Goal: Find specific page/section: Find specific page/section

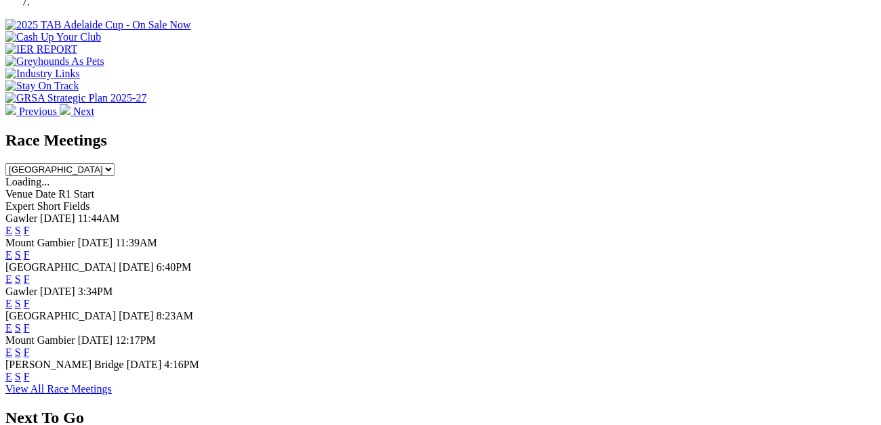
scroll to position [532, 0]
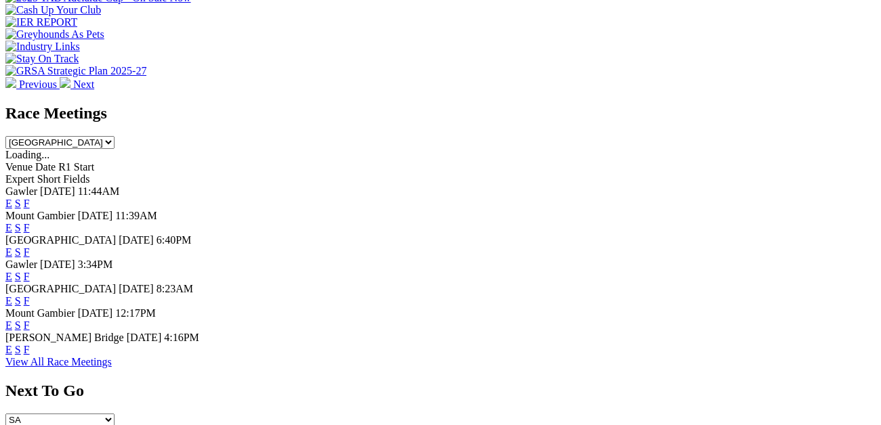
click at [30, 344] on link "F" at bounding box center [27, 350] width 6 height 12
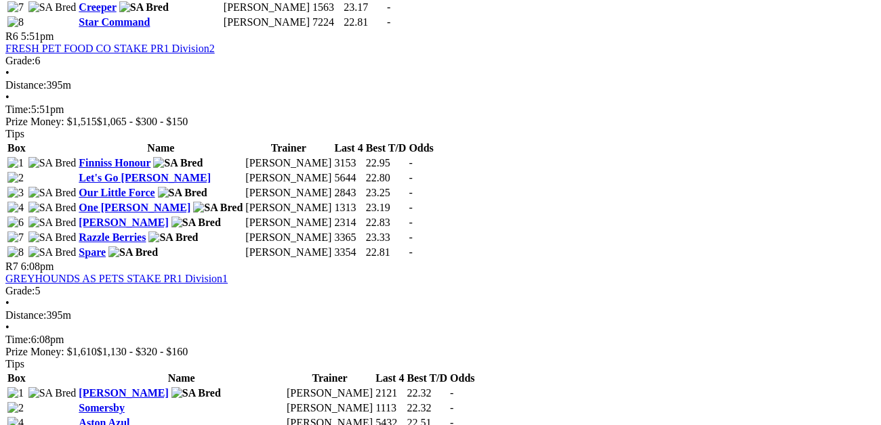
scroll to position [1914, 0]
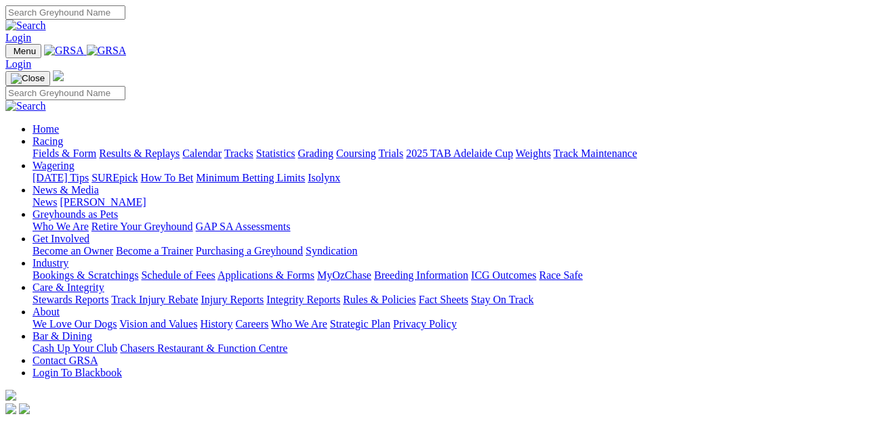
scroll to position [534, 0]
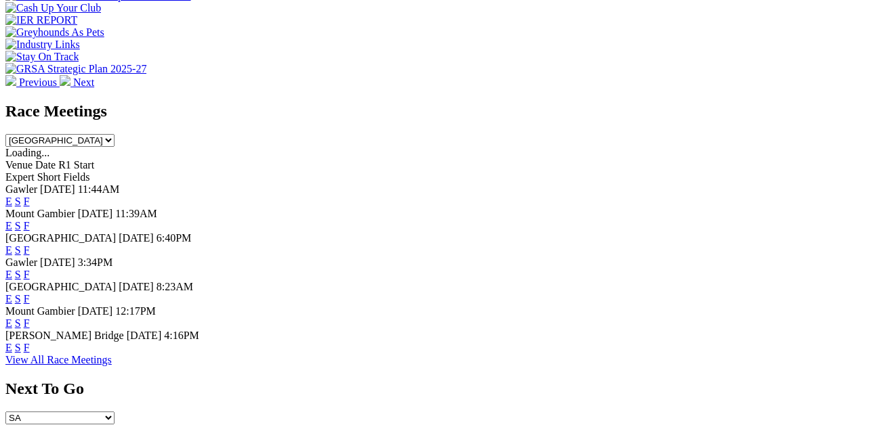
click at [30, 293] on link "F" at bounding box center [27, 299] width 6 height 12
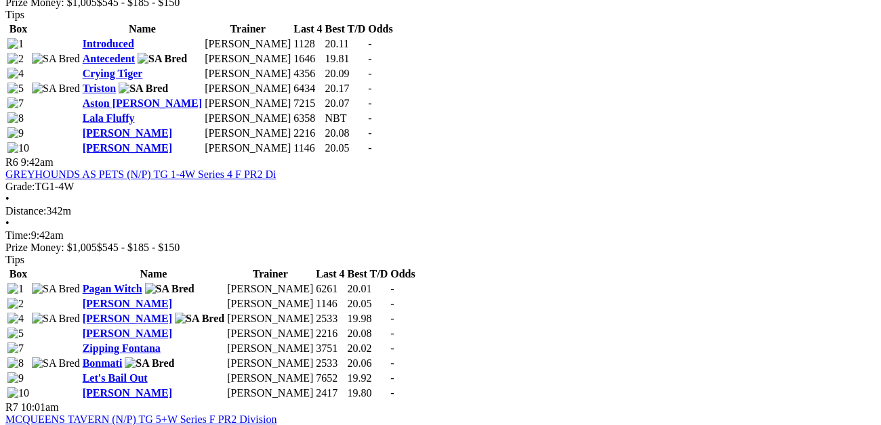
scroll to position [1769, 0]
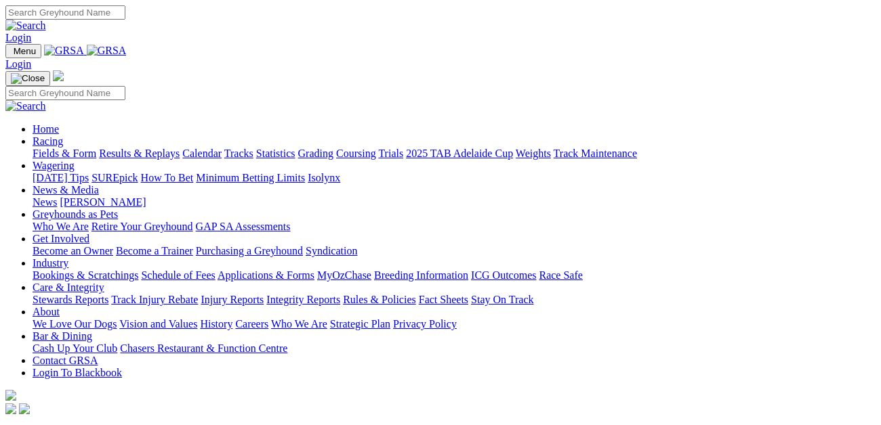
scroll to position [534, 0]
